Goal: Task Accomplishment & Management: Complete application form

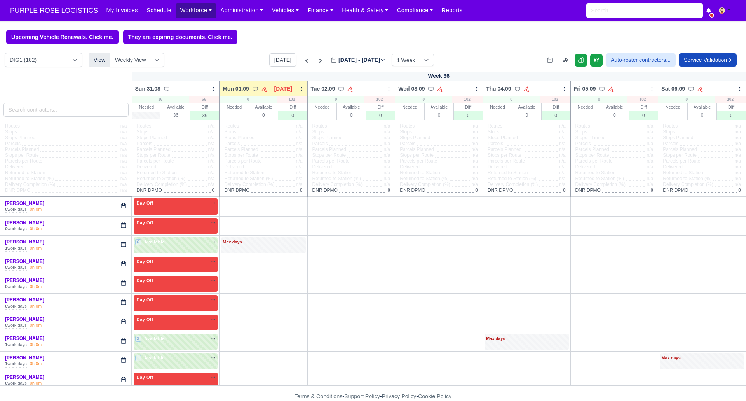
click at [188, 8] on link "Workforce" at bounding box center [196, 10] width 40 height 15
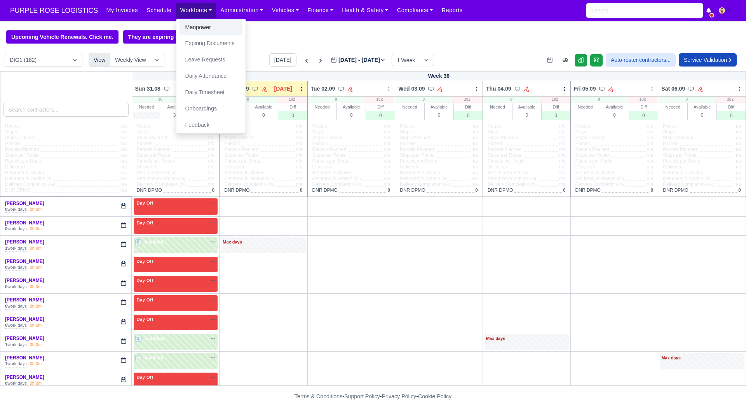
click at [197, 23] on link "Manpower" at bounding box center [210, 27] width 63 height 16
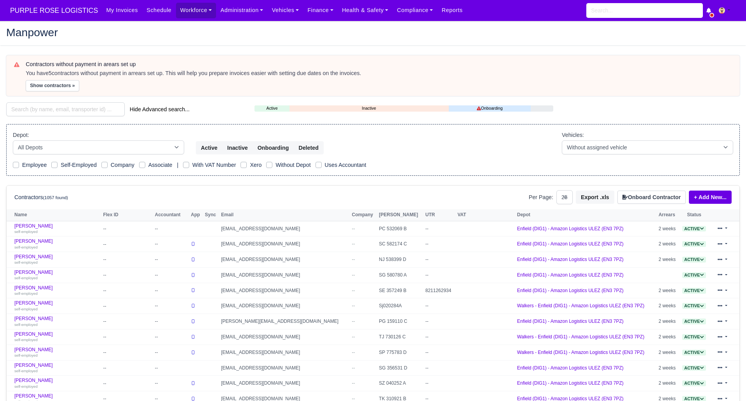
select select "25"
click at [77, 108] on input "search" at bounding box center [65, 109] width 118 height 14
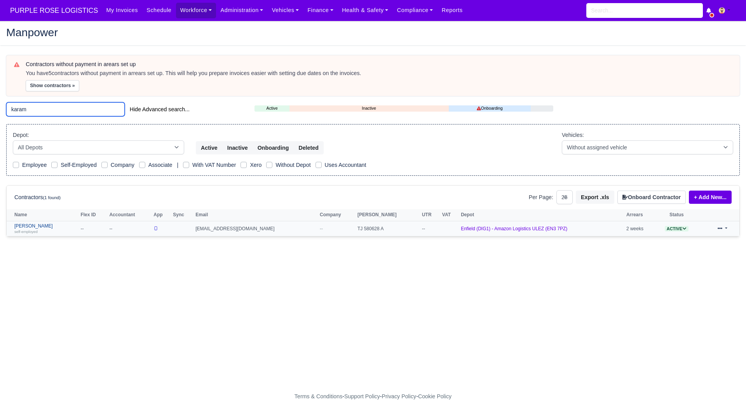
type input "karam"
click at [23, 226] on link "Saddam Karam self-employed" at bounding box center [45, 228] width 62 height 11
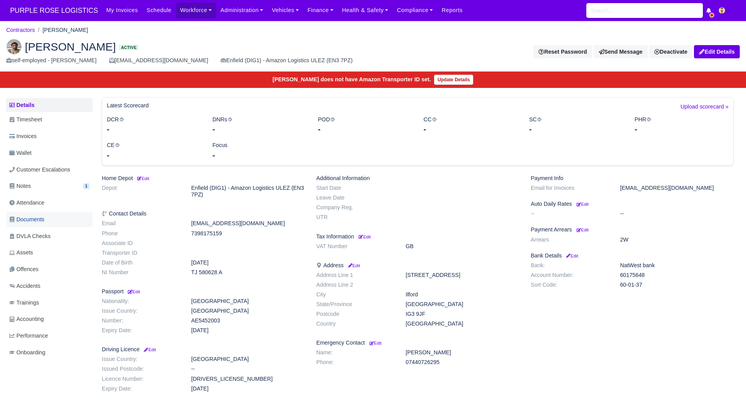
click at [44, 220] on span "Documents" at bounding box center [26, 219] width 35 height 9
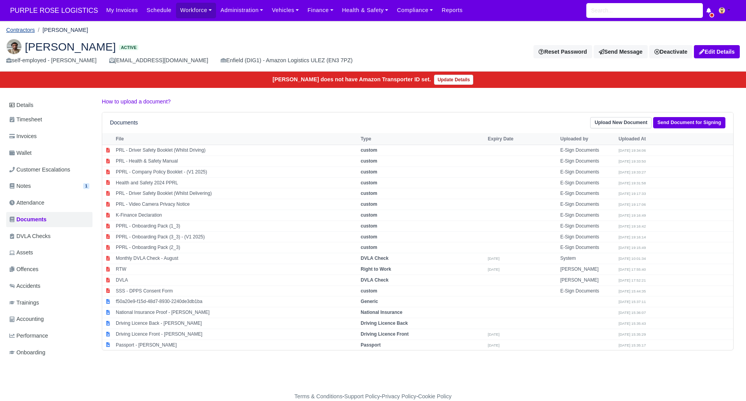
click at [21, 28] on link "Contractors" at bounding box center [20, 30] width 29 height 6
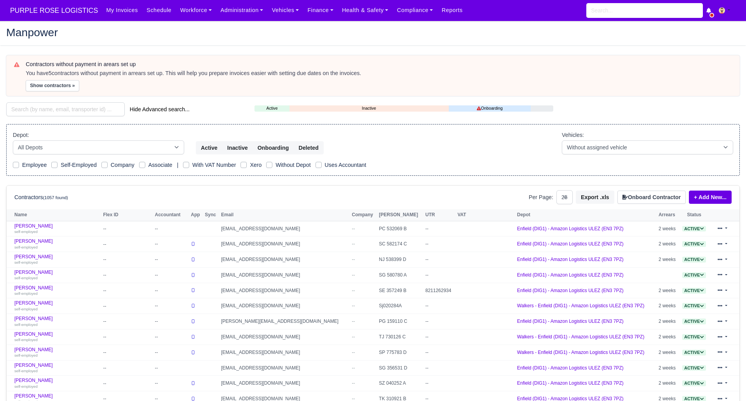
select select "25"
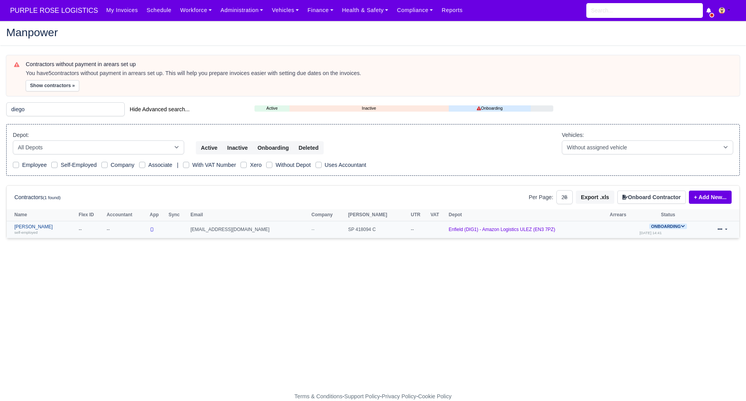
type input "diego"
click at [70, 227] on link "Diego Alejandro Huertas Velasquez self-employed" at bounding box center [44, 229] width 60 height 11
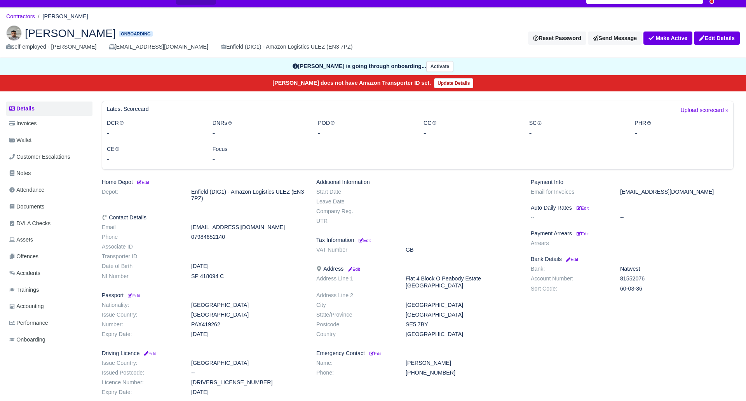
scroll to position [16, 0]
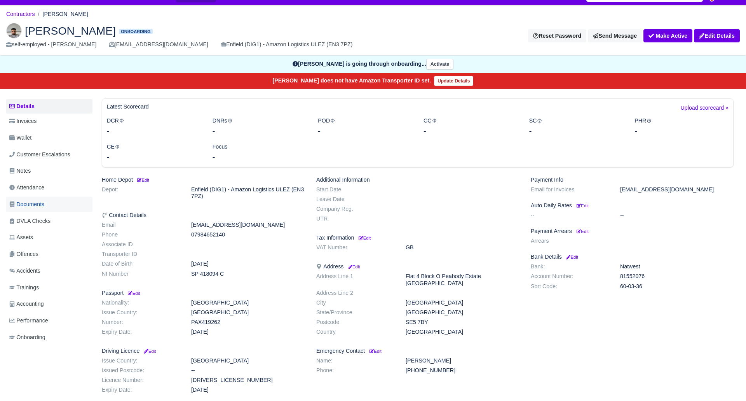
click at [36, 203] on span "Documents" at bounding box center [26, 204] width 35 height 9
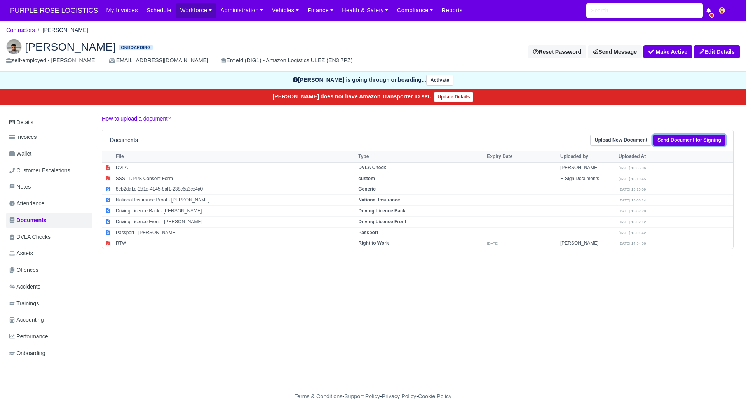
click at [684, 141] on link "Send Document for Signing" at bounding box center [689, 139] width 72 height 11
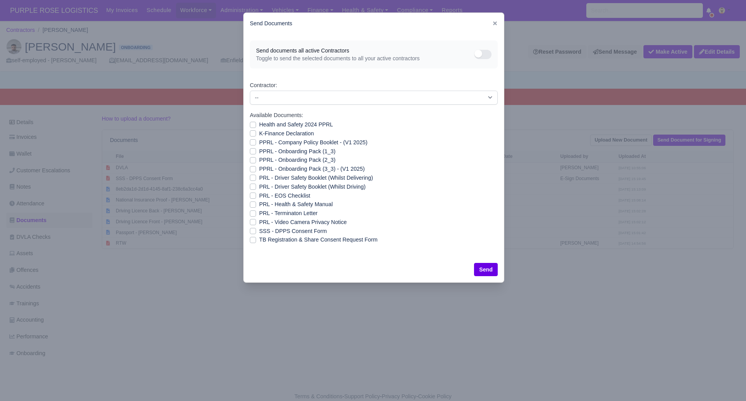
click at [259, 124] on label "Health and Safety 2024 PPRL" at bounding box center [296, 124] width 74 height 9
click at [252, 124] on input "Health and Safety 2024 PPRL" at bounding box center [253, 123] width 6 height 6
checkbox input "true"
click at [259, 131] on label "K-Finance Declaration" at bounding box center [286, 133] width 55 height 9
click at [253, 131] on input "K-Finance Declaration" at bounding box center [253, 132] width 6 height 6
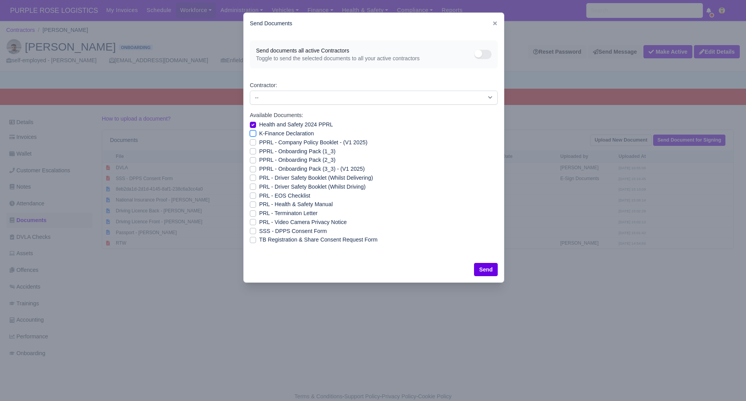
checkbox input "true"
click at [259, 142] on label "PPRL - Company Policy Booklet - (V1 2025)" at bounding box center [313, 142] width 108 height 9
click at [251, 142] on input "PPRL - Company Policy Booklet - (V1 2025)" at bounding box center [253, 141] width 6 height 6
checkbox input "true"
click at [259, 152] on label "PPRL - Onboarding Pack (1_3)" at bounding box center [297, 151] width 76 height 9
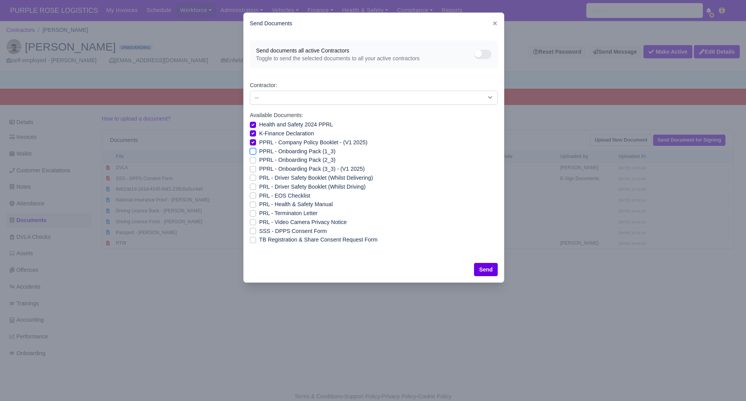
click at [253, 152] on input "PPRL - Onboarding Pack (1_3)" at bounding box center [253, 150] width 6 height 6
checkbox input "true"
click at [259, 160] on label "PPRL - Onboarding Pack (2_3)" at bounding box center [297, 159] width 76 height 9
click at [252, 160] on input "PPRL - Onboarding Pack (2_3)" at bounding box center [253, 158] width 6 height 6
checkbox input "true"
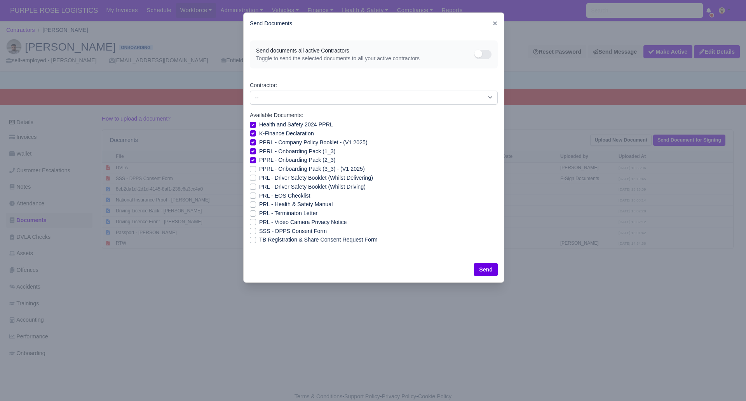
drag, startPoint x: 251, startPoint y: 169, endPoint x: 251, endPoint y: 181, distance: 11.7
click at [251, 172] on div "PPRL - Onboarding Pack (3_3) - (V1 2025)" at bounding box center [374, 168] width 248 height 9
click at [251, 181] on div "PRL - Driver Safety Booklet (Whilst Delivering)" at bounding box center [374, 177] width 248 height 9
click at [259, 169] on label "PPRL - Onboarding Pack (3_3) - (V1 2025)" at bounding box center [312, 168] width 106 height 9
click at [252, 169] on input "PPRL - Onboarding Pack (3_3) - (V1 2025)" at bounding box center [253, 167] width 6 height 6
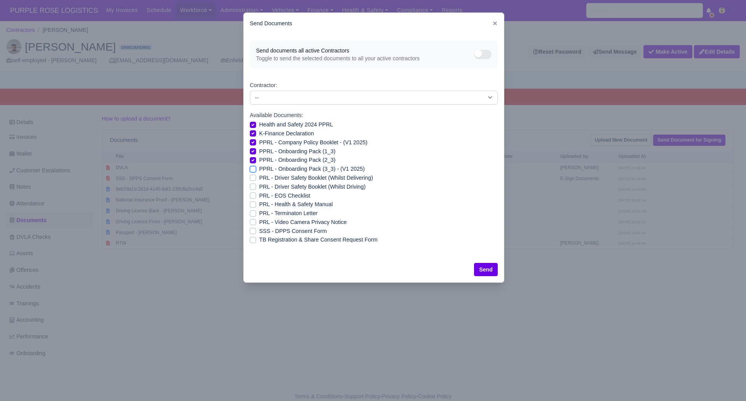
checkbox input "true"
click at [259, 177] on label "PRL - Driver Safety Booklet (Whilst Delivering)" at bounding box center [316, 177] width 114 height 9
click at [253, 177] on input "PRL - Driver Safety Booklet (Whilst Delivering)" at bounding box center [253, 176] width 6 height 6
checkbox input "true"
click at [259, 186] on label "PRL - Driver Safety Booklet (Whilst Driving)" at bounding box center [312, 186] width 106 height 9
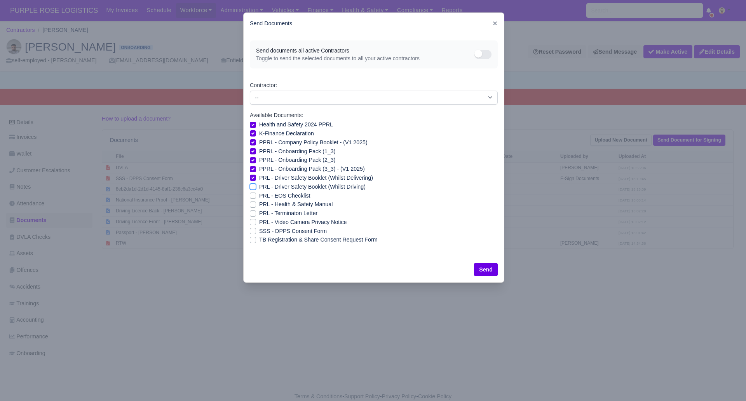
click at [253, 186] on input "PRL - Driver Safety Booklet (Whilst Driving)" at bounding box center [253, 185] width 6 height 6
checkbox input "true"
click at [259, 202] on label "PRL - Health & Safety Manual" at bounding box center [295, 204] width 73 height 9
click at [251, 202] on input "PRL - Health & Safety Manual" at bounding box center [253, 203] width 6 height 6
checkbox input "true"
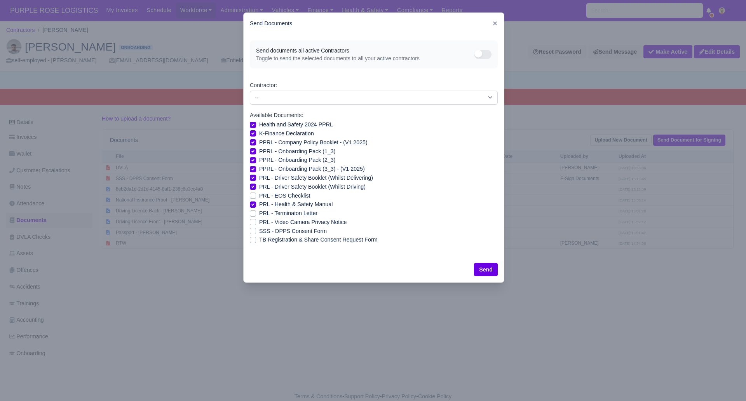
click at [259, 222] on label "PRL - Video Camera Privacy Notice" at bounding box center [302, 222] width 87 height 9
click at [252, 222] on input "PRL - Video Camera Privacy Notice" at bounding box center [253, 221] width 6 height 6
checkbox input "true"
click at [494, 268] on button "Send" at bounding box center [486, 269] width 24 height 13
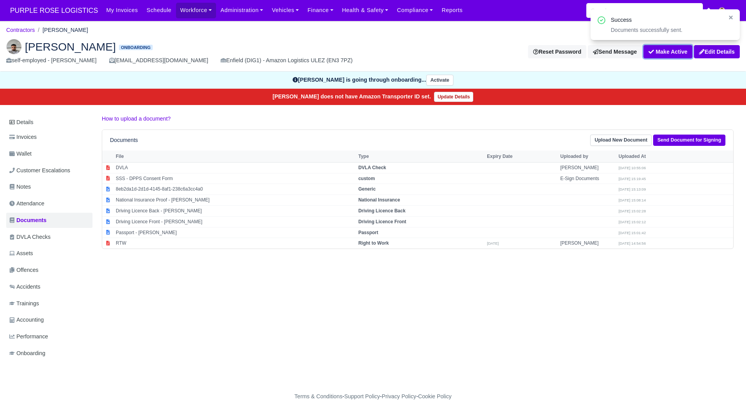
click at [671, 55] on button "Make Active" at bounding box center [667, 51] width 49 height 13
